Goal: Task Accomplishment & Management: Manage account settings

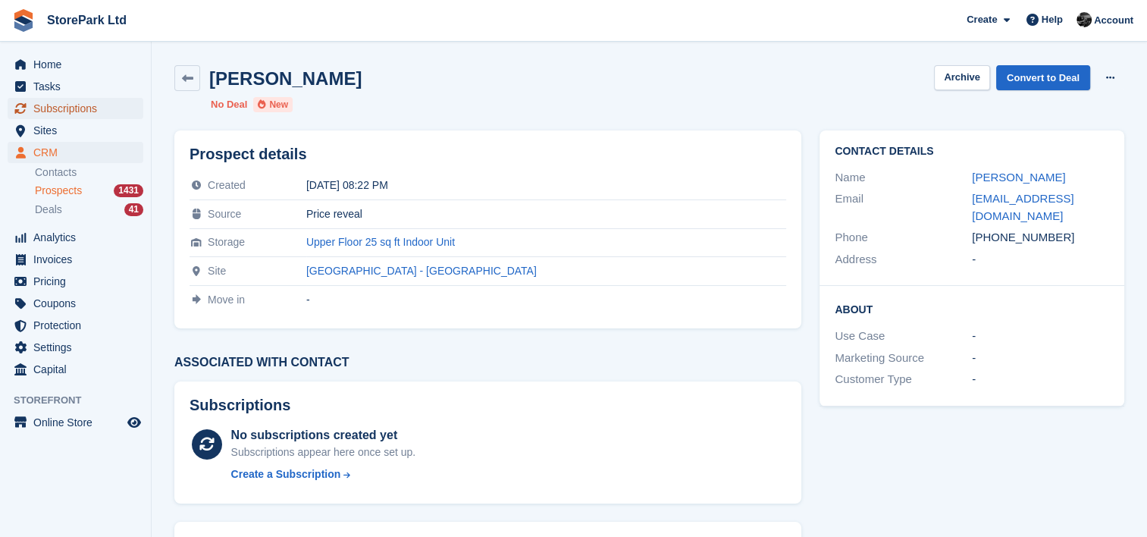
click at [79, 109] on span "Subscriptions" at bounding box center [78, 108] width 91 height 21
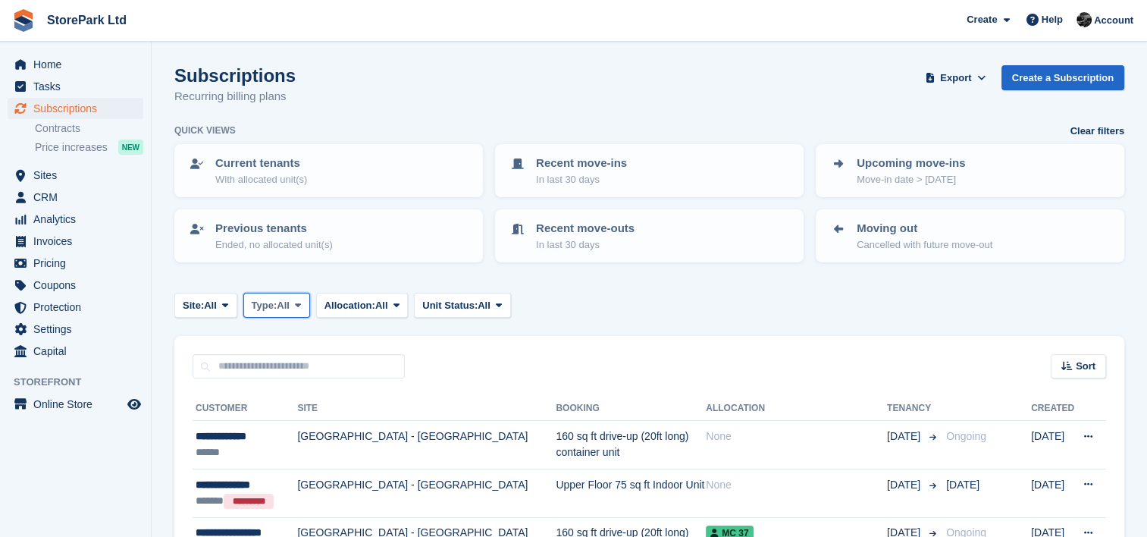
click at [300, 300] on icon at bounding box center [298, 305] width 6 height 10
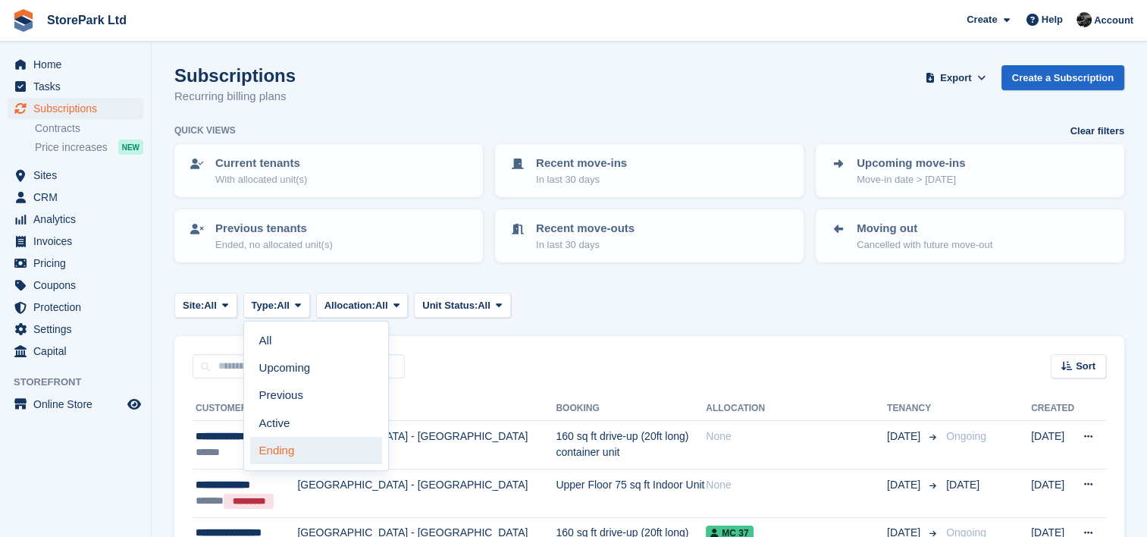
click at [292, 441] on link "Ending" at bounding box center [316, 450] width 132 height 27
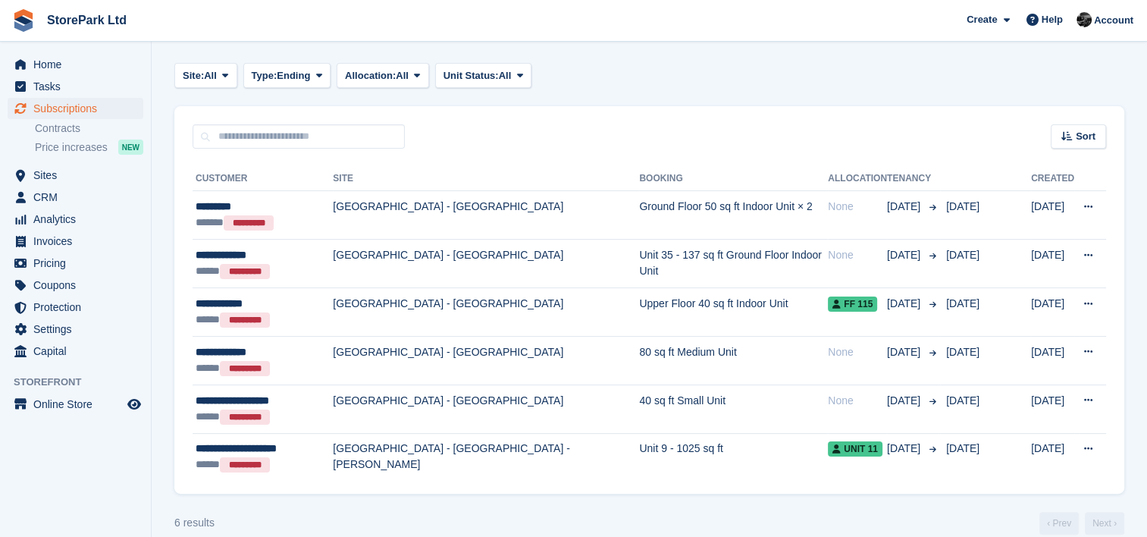
scroll to position [231, 0]
click at [80, 176] on span "Sites" at bounding box center [78, 175] width 91 height 21
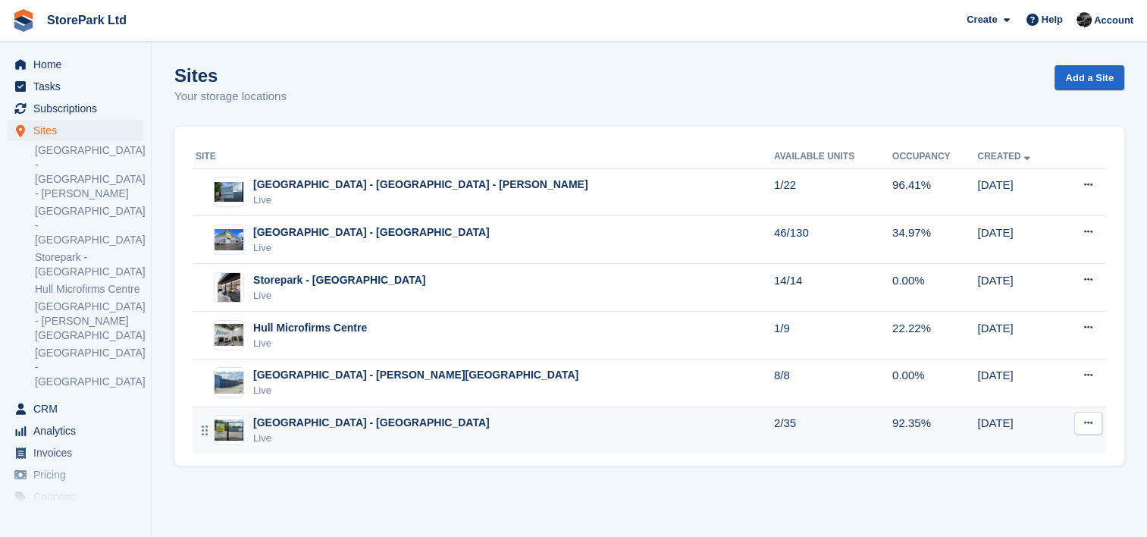
click at [388, 419] on div "[GEOGRAPHIC_DATA] - [GEOGRAPHIC_DATA]" at bounding box center [371, 423] width 237 height 16
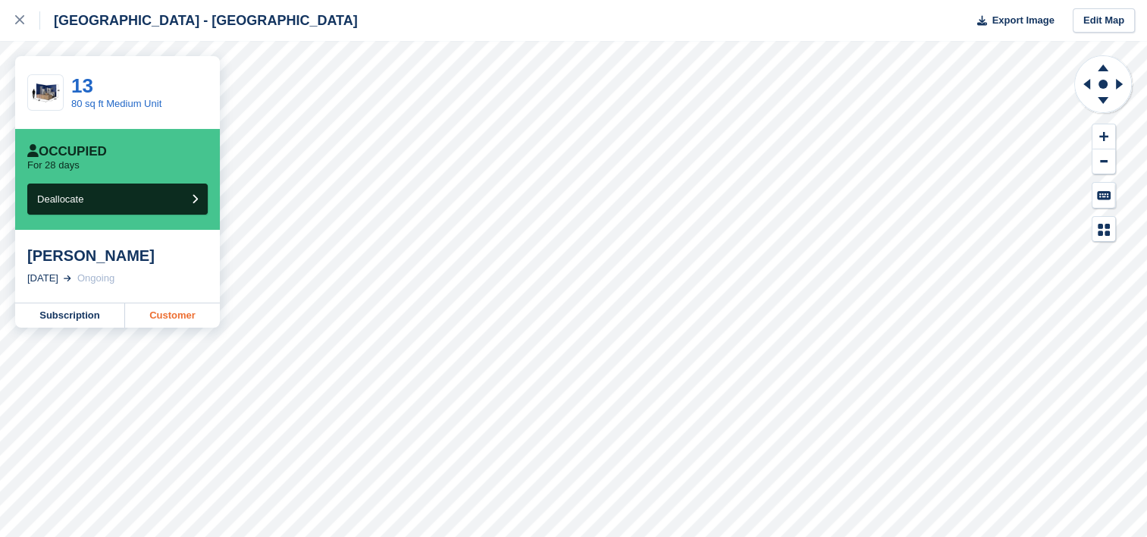
click at [173, 326] on link "Customer" at bounding box center [172, 315] width 95 height 24
click at [6, 36] on link at bounding box center [20, 20] width 40 height 41
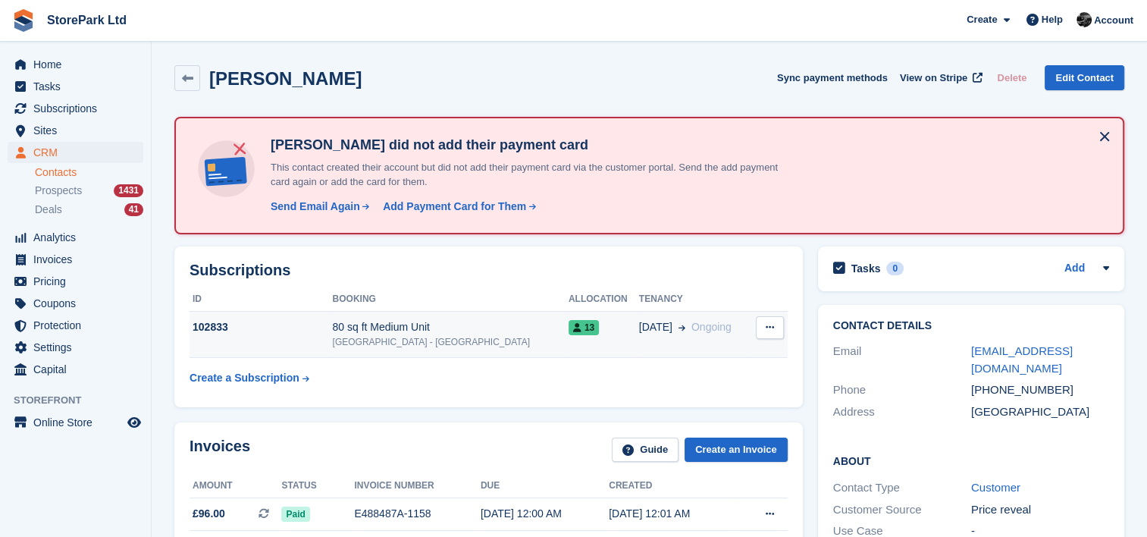
click at [403, 344] on div "[GEOGRAPHIC_DATA] - [GEOGRAPHIC_DATA]" at bounding box center [450, 342] width 236 height 14
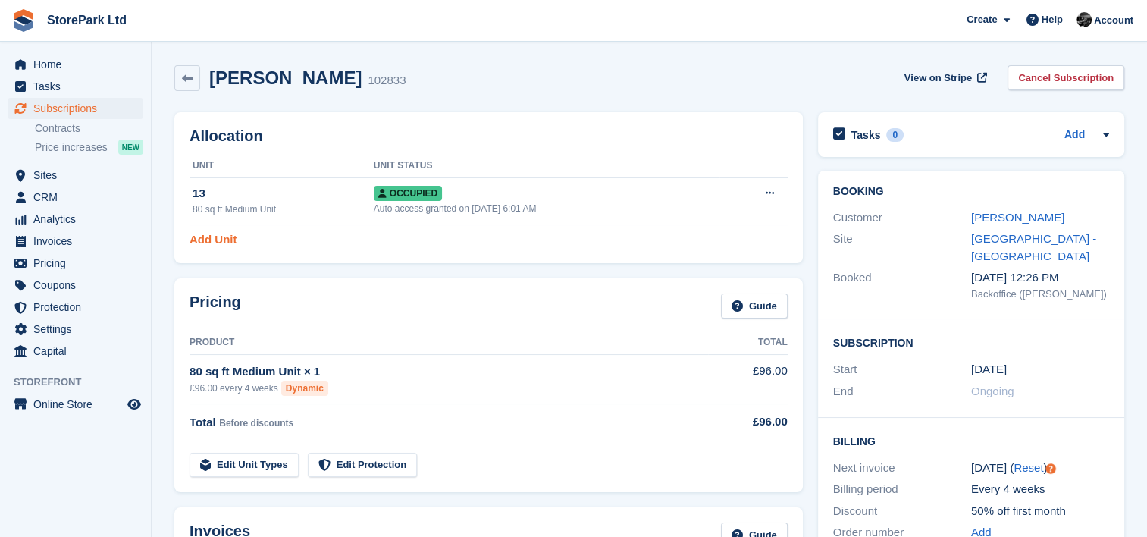
click at [215, 236] on link "Add Unit" at bounding box center [213, 239] width 47 height 17
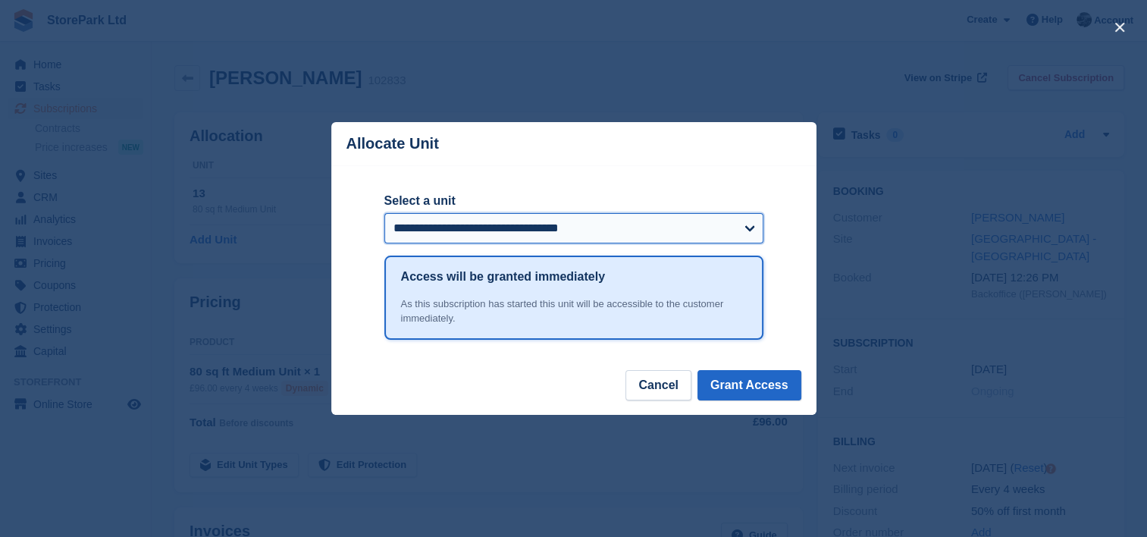
click at [482, 237] on select "**********" at bounding box center [573, 228] width 379 height 30
select select "*****"
click at [384, 214] on select "**********" at bounding box center [573, 228] width 379 height 30
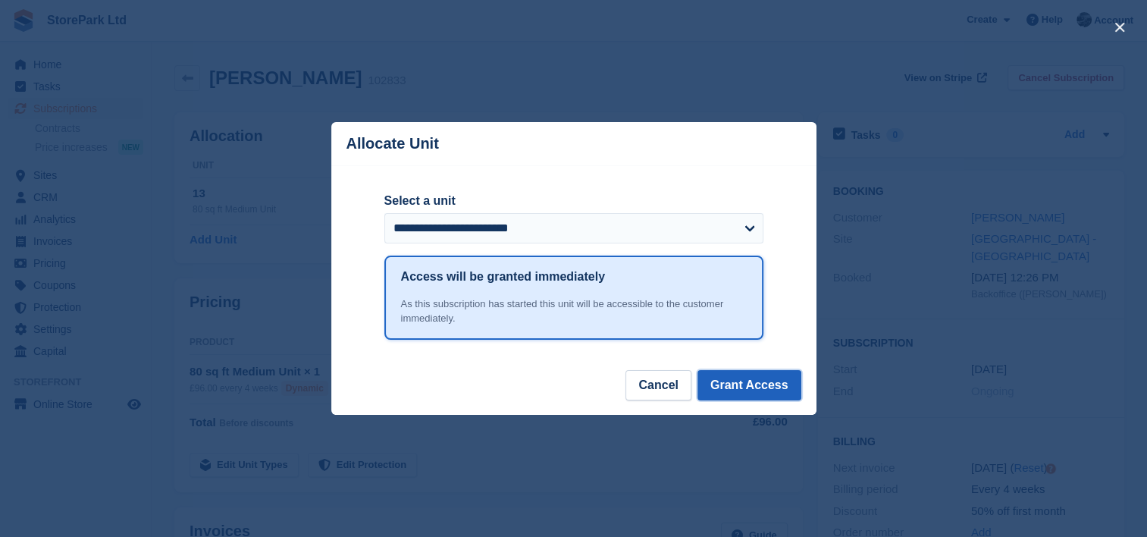
click at [734, 390] on button "Grant Access" at bounding box center [750, 385] width 104 height 30
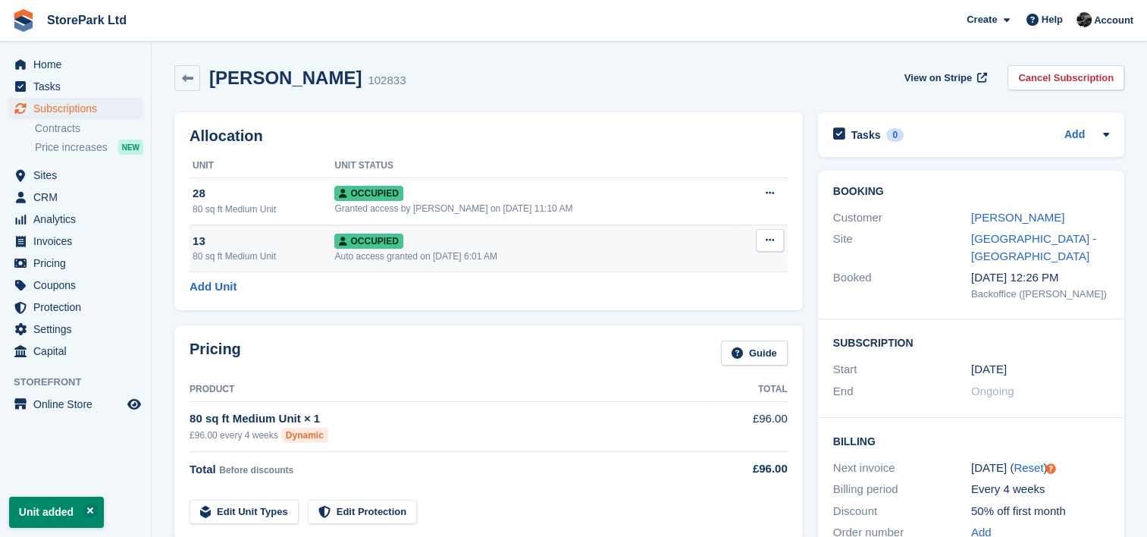
click at [780, 241] on button at bounding box center [770, 240] width 28 height 23
click at [689, 319] on p "Deallocate" at bounding box center [711, 322] width 132 height 20
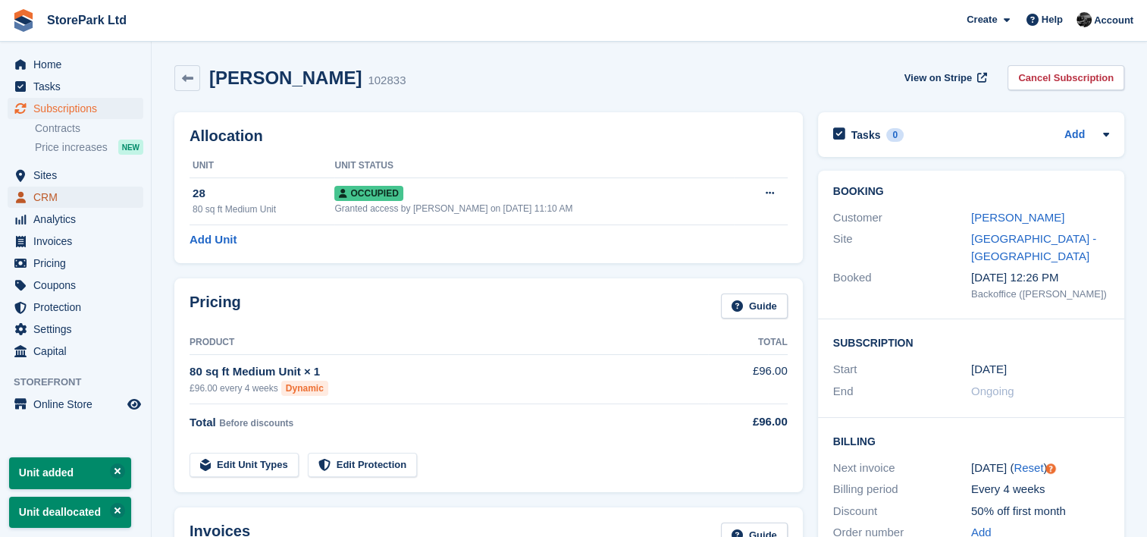
click at [70, 193] on span "CRM" at bounding box center [78, 197] width 91 height 21
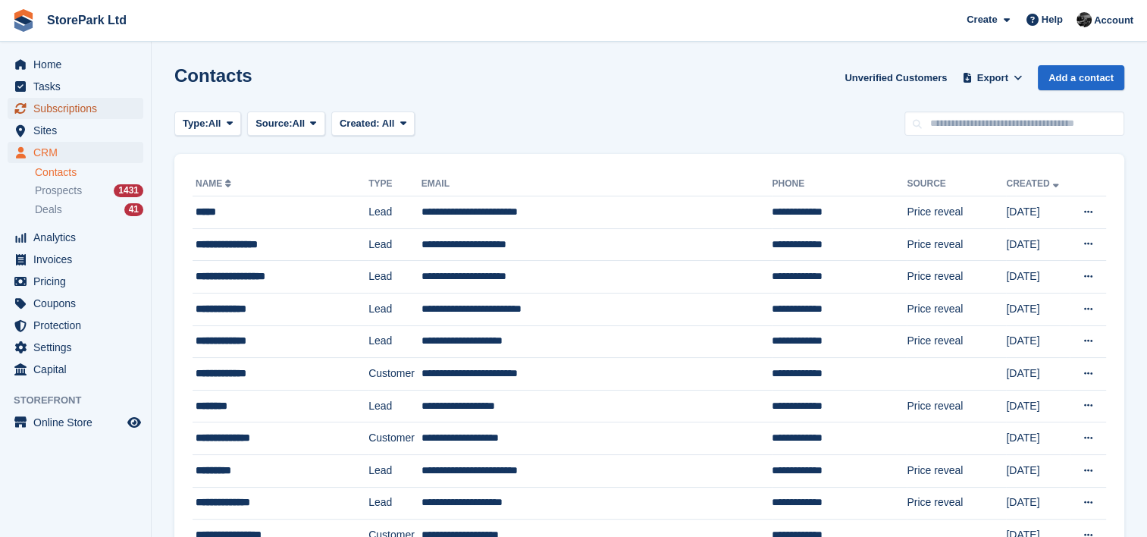
click at [74, 113] on span "Subscriptions" at bounding box center [78, 108] width 91 height 21
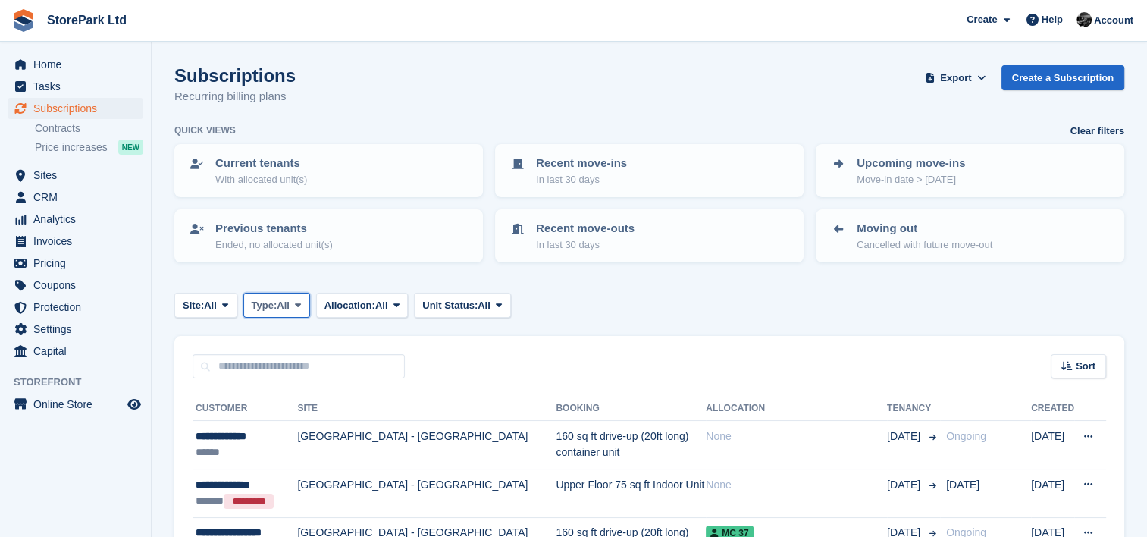
click at [296, 309] on span at bounding box center [298, 305] width 12 height 12
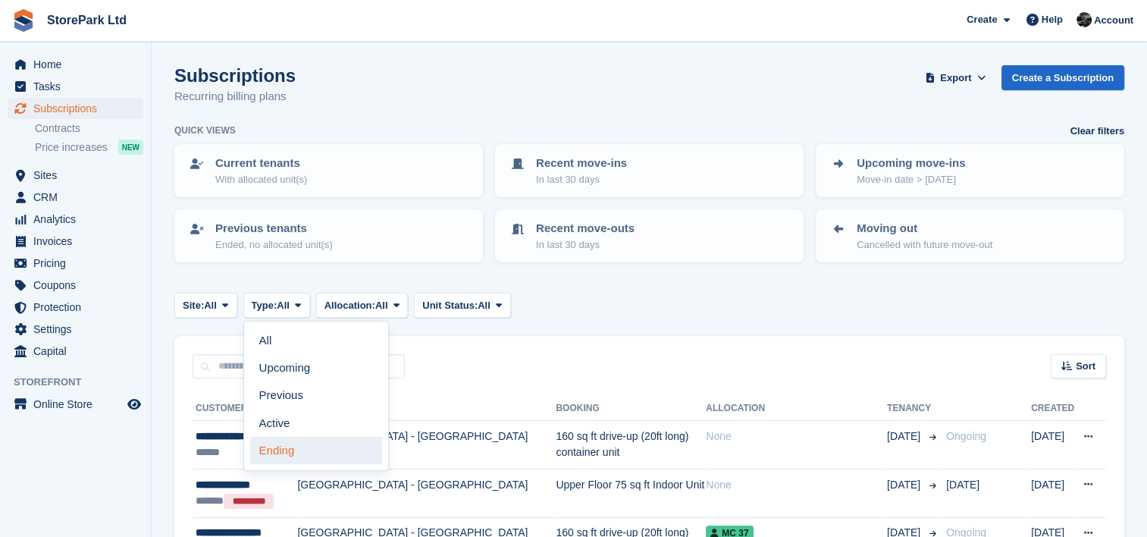
click at [310, 439] on link "Ending" at bounding box center [316, 450] width 132 height 27
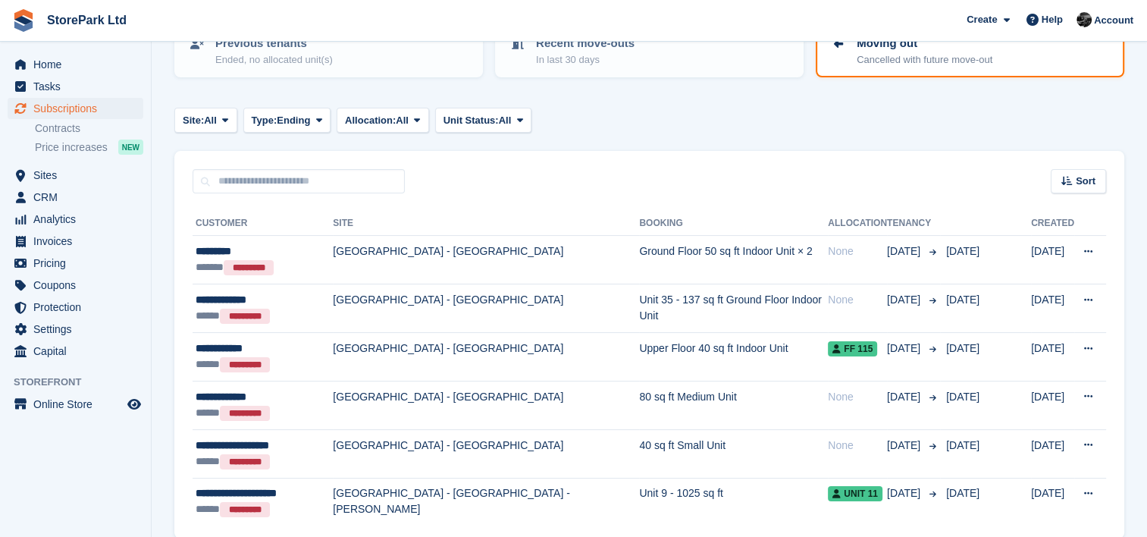
scroll to position [248, 0]
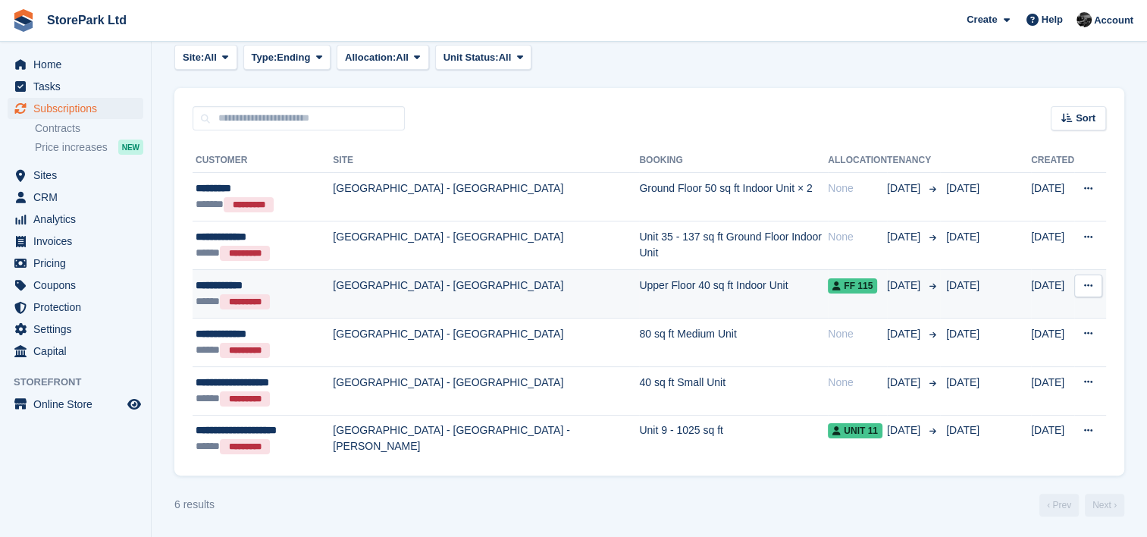
click at [430, 282] on td "[GEOGRAPHIC_DATA] - [GEOGRAPHIC_DATA]" at bounding box center [486, 293] width 306 height 49
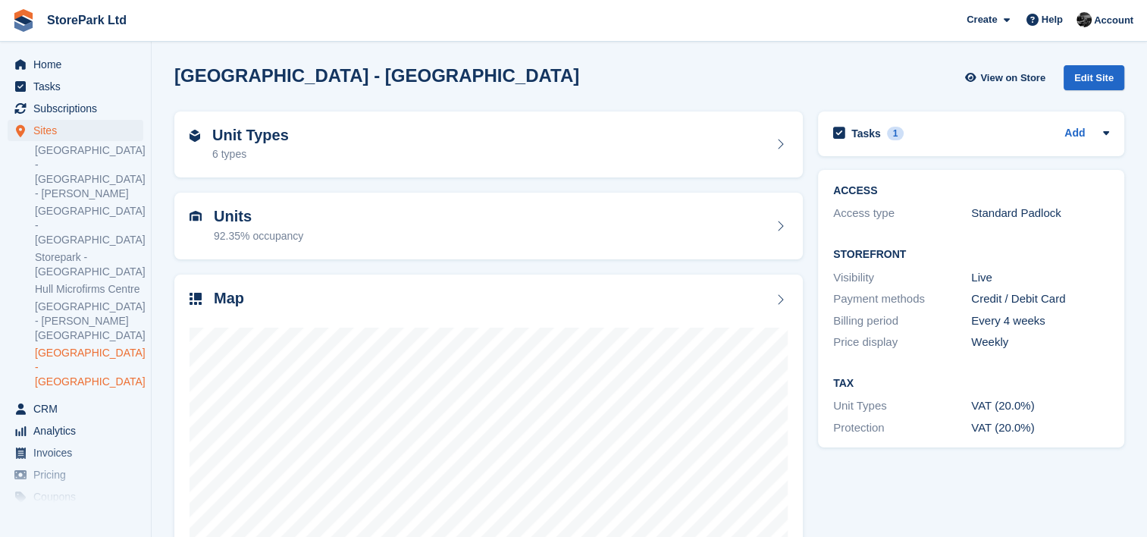
click at [88, 340] on div "Sites Sites Sites [GEOGRAPHIC_DATA] - [GEOGRAPHIC_DATA] - [PERSON_NAME] [GEOGRA…" at bounding box center [75, 259] width 151 height 278
click at [91, 398] on span "CRM" at bounding box center [78, 408] width 91 height 21
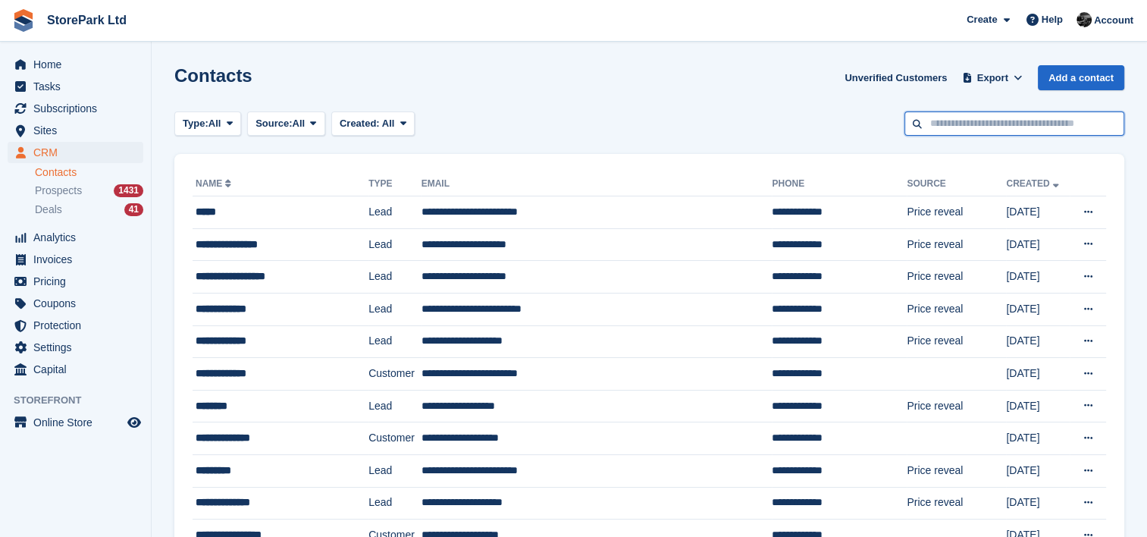
click at [988, 117] on input "text" at bounding box center [1015, 123] width 220 height 25
type input "******"
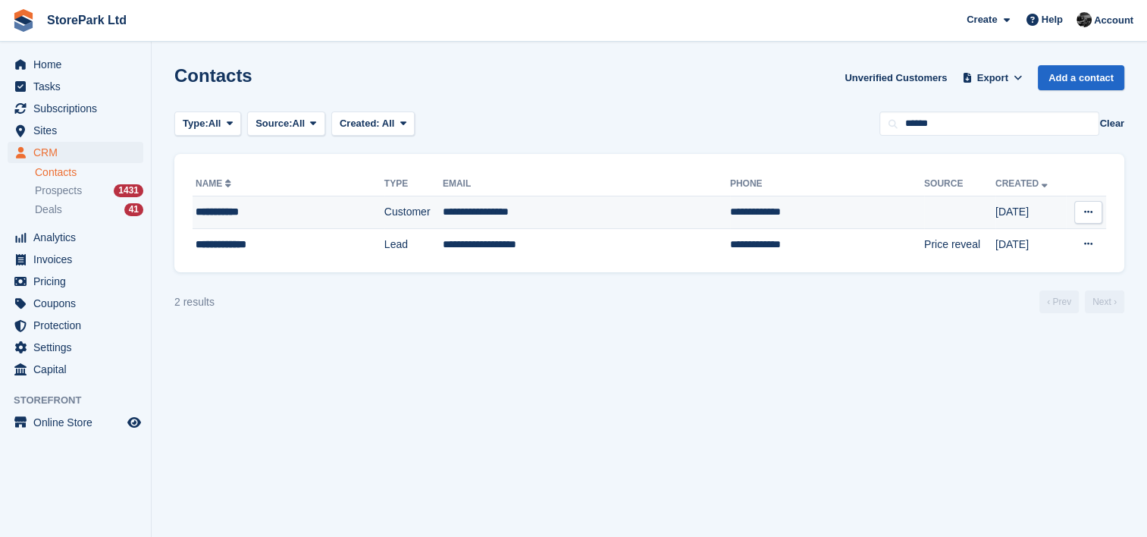
click at [422, 198] on td "Customer" at bounding box center [413, 212] width 58 height 33
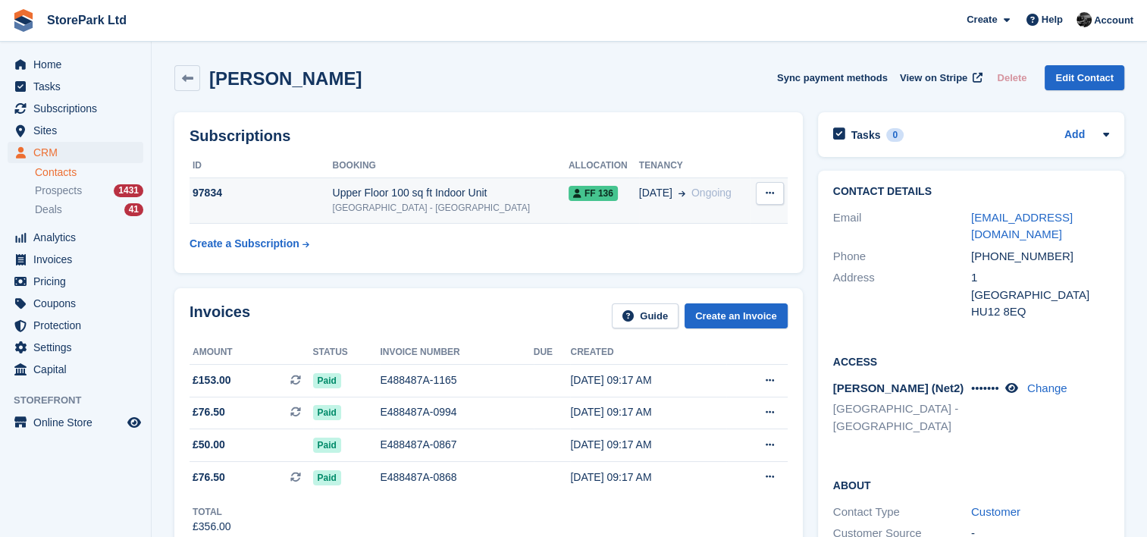
click at [785, 193] on td "Cancel subscription" at bounding box center [769, 200] width 38 height 46
click at [782, 190] on button at bounding box center [770, 193] width 28 height 23
click at [722, 223] on p "Cancel subscription" at bounding box center [711, 223] width 132 height 20
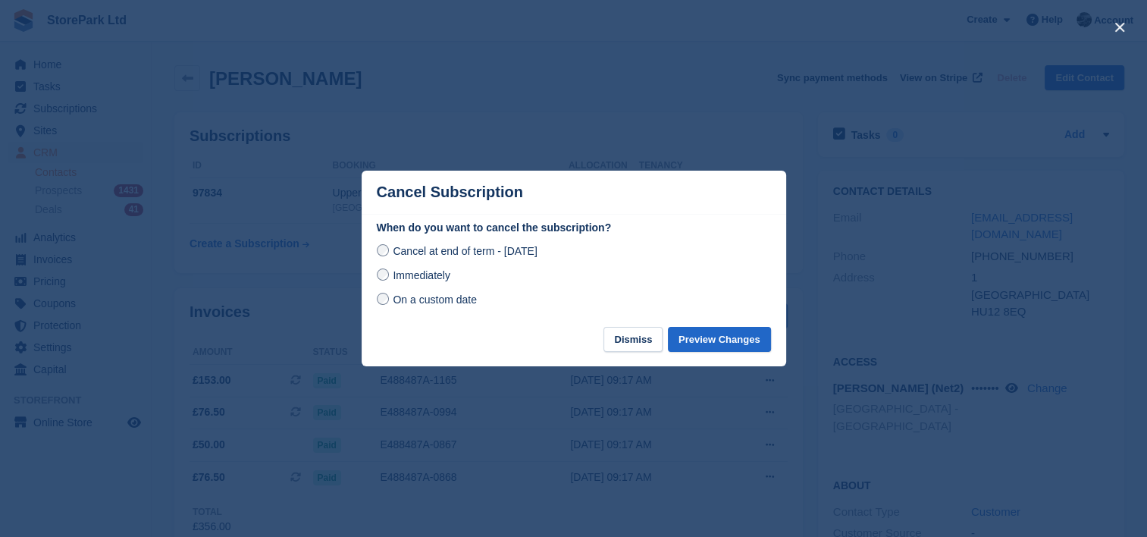
click at [457, 279] on div "Immediately" at bounding box center [574, 275] width 394 height 18
click at [438, 276] on span "Immediately" at bounding box center [421, 275] width 57 height 12
click at [581, 95] on div at bounding box center [573, 268] width 1147 height 537
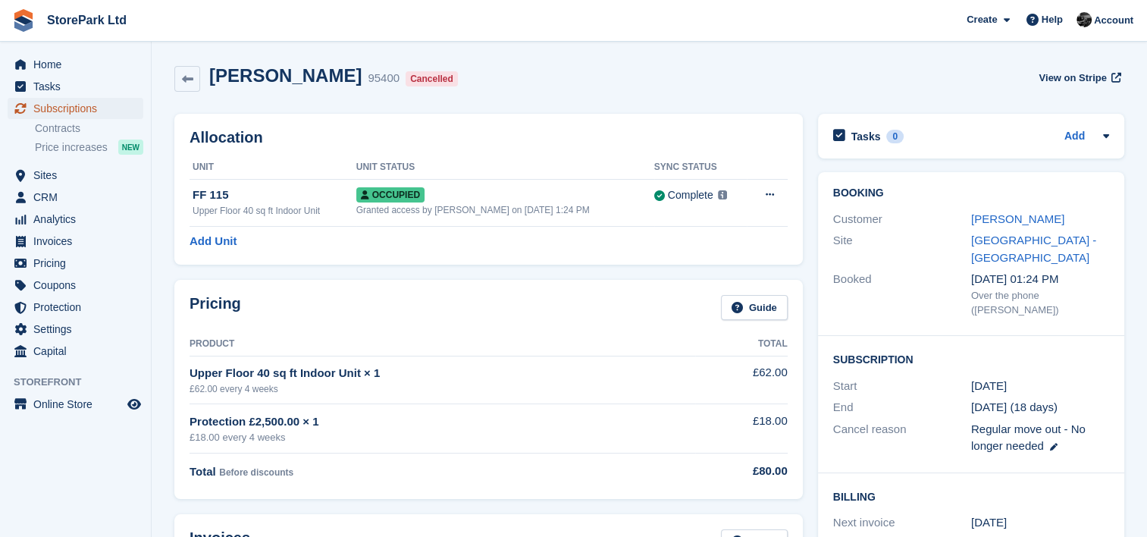
click at [105, 104] on span "Subscriptions" at bounding box center [78, 108] width 91 height 21
